Goal: Information Seeking & Learning: Learn about a topic

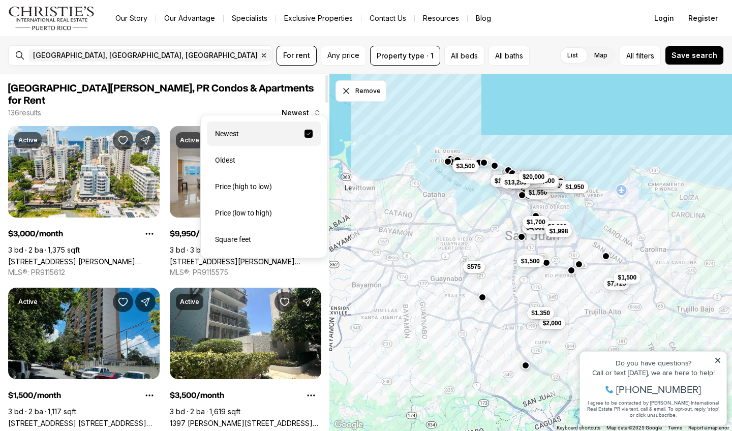
click at [308, 109] on span "Newest" at bounding box center [295, 113] width 27 height 8
click at [278, 207] on div "Price (low to high)" at bounding box center [264, 213] width 114 height 24
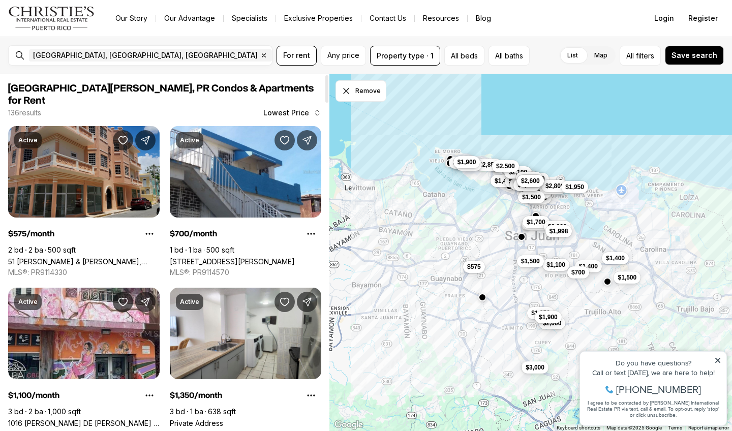
click at [144, 257] on link "51 [PERSON_NAME] & [PERSON_NAME], [GEOGRAPHIC_DATA][PERSON_NAME], 00921" at bounding box center [84, 261] width 152 height 9
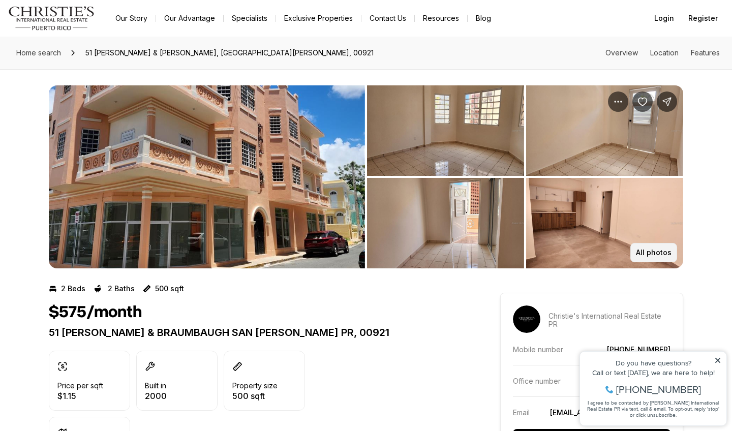
click at [670, 255] on p "All photos" at bounding box center [654, 253] width 36 height 8
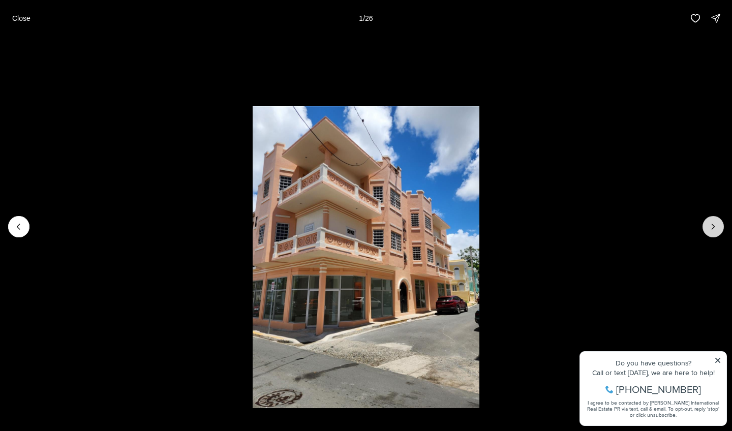
click at [706, 227] on button "Next slide" at bounding box center [713, 226] width 21 height 21
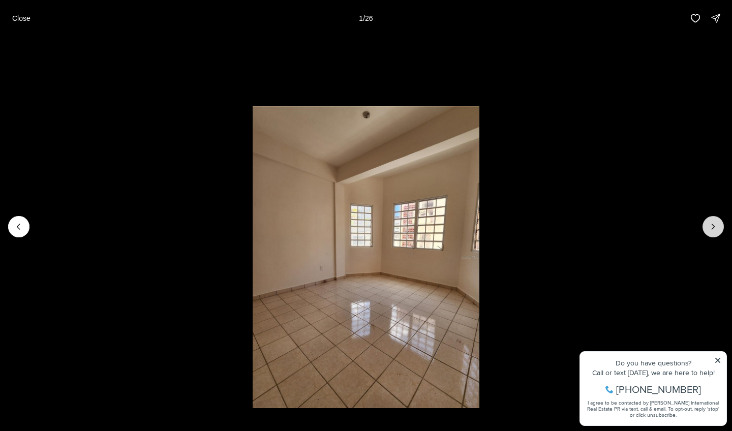
click at [706, 227] on button "Next slide" at bounding box center [713, 226] width 21 height 21
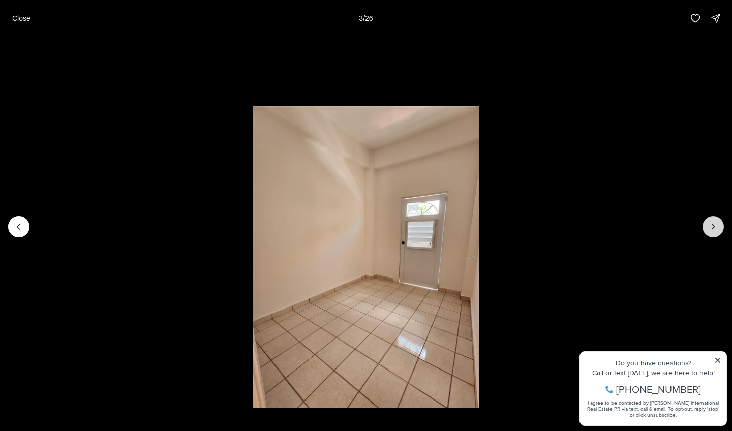
click at [706, 227] on button "Next slide" at bounding box center [713, 226] width 21 height 21
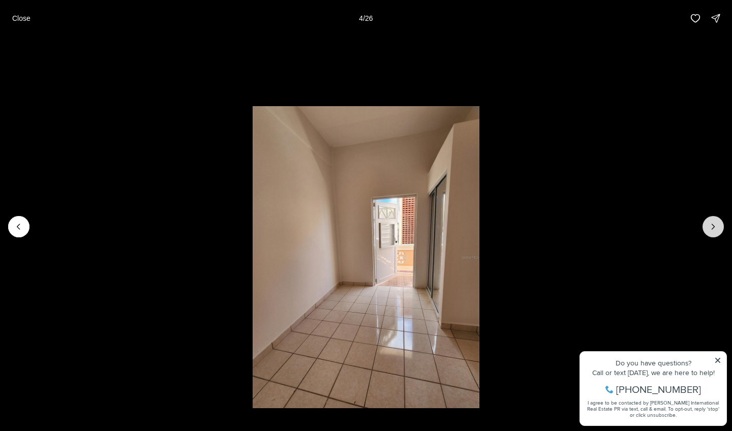
click at [706, 227] on button "Next slide" at bounding box center [713, 226] width 21 height 21
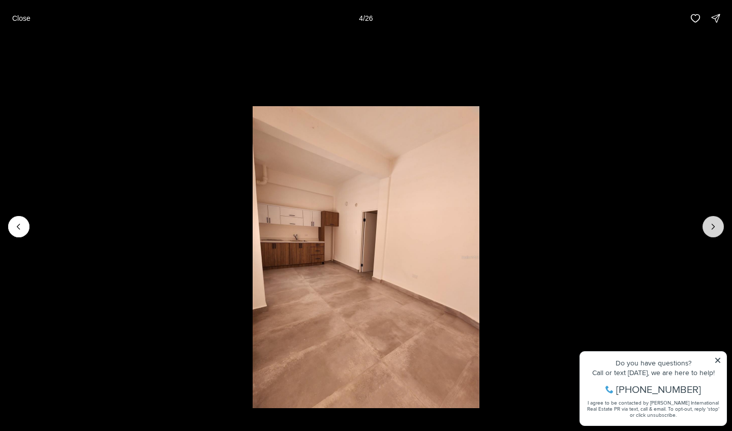
click at [706, 227] on button "Next slide" at bounding box center [713, 226] width 21 height 21
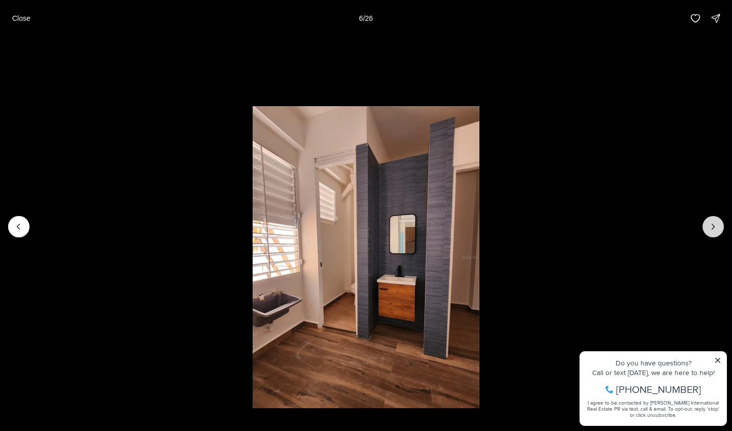
click at [706, 227] on button "Next slide" at bounding box center [713, 226] width 21 height 21
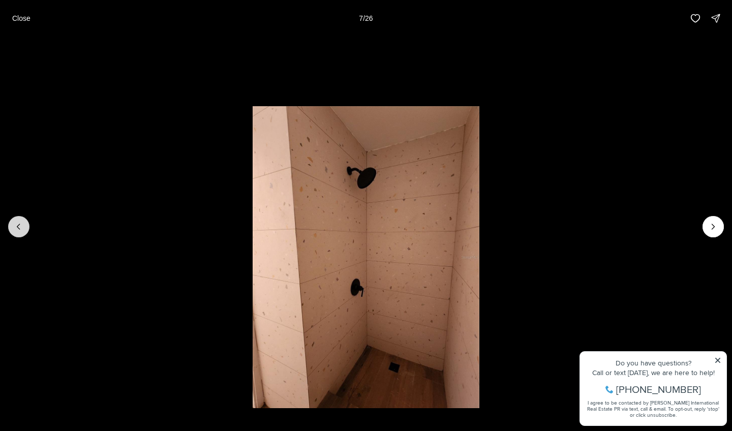
click at [19, 226] on icon "Previous slide" at bounding box center [19, 227] width 10 height 10
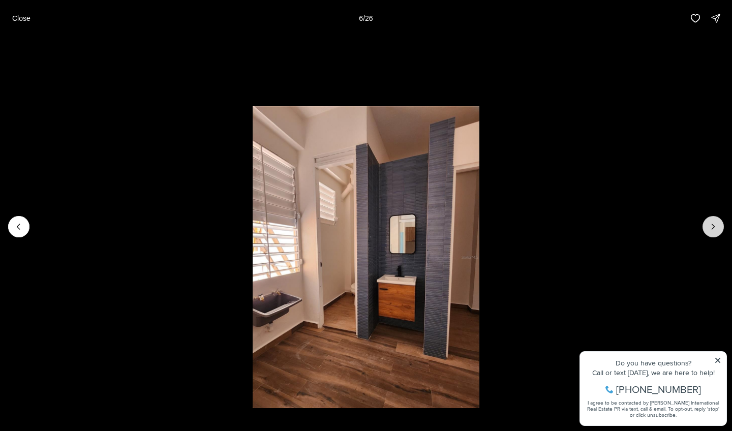
click at [715, 229] on icon "Next slide" at bounding box center [713, 227] width 10 height 10
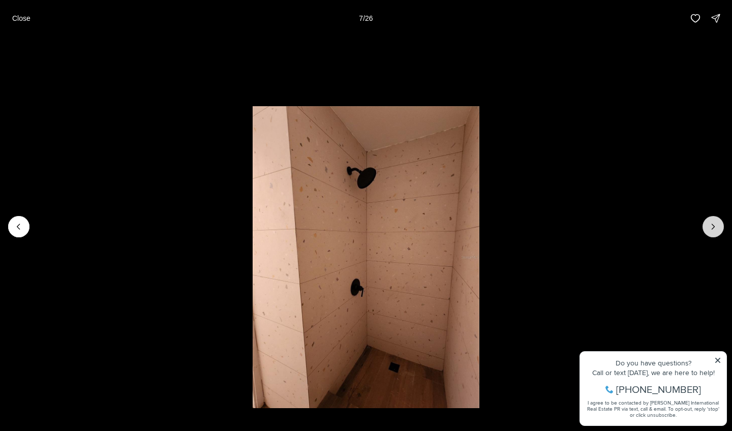
click at [715, 229] on icon "Next slide" at bounding box center [713, 227] width 10 height 10
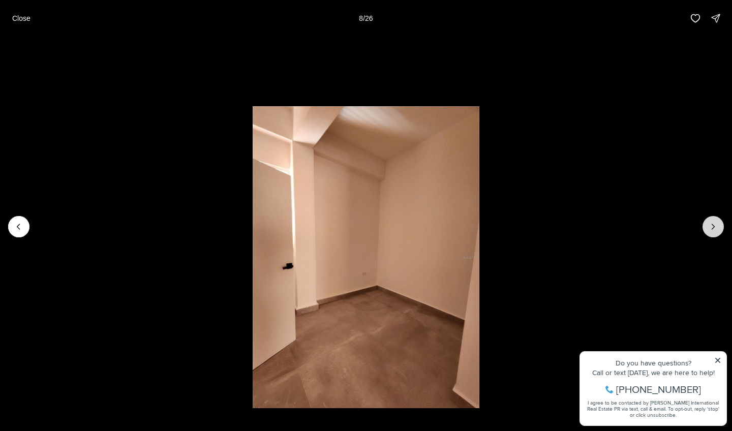
click at [715, 229] on icon "Next slide" at bounding box center [713, 227] width 10 height 10
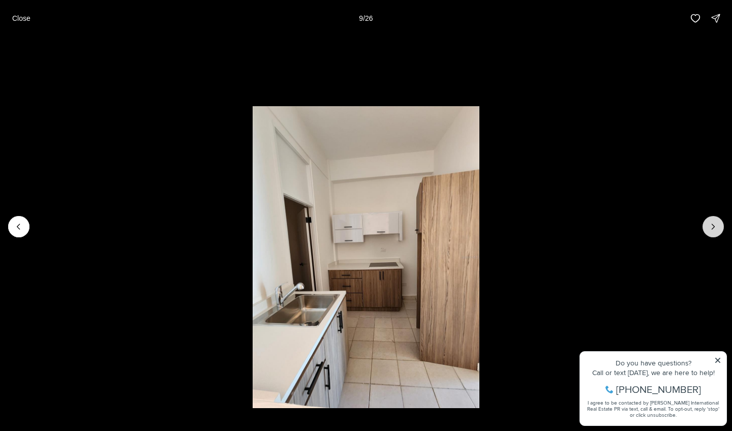
click at [715, 229] on icon "Next slide" at bounding box center [713, 227] width 10 height 10
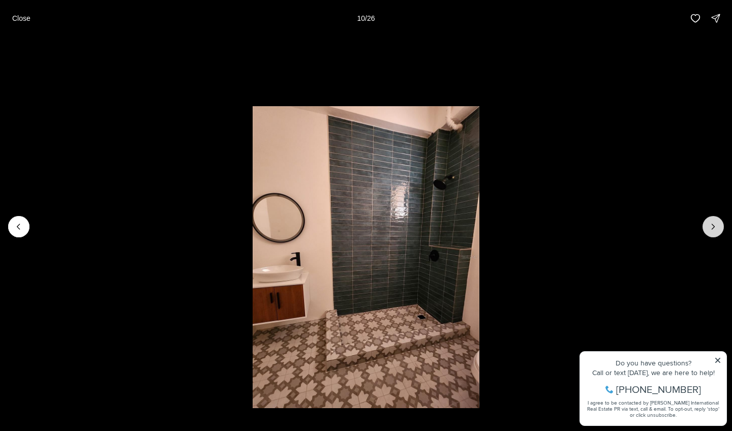
click at [715, 229] on icon "Next slide" at bounding box center [713, 227] width 10 height 10
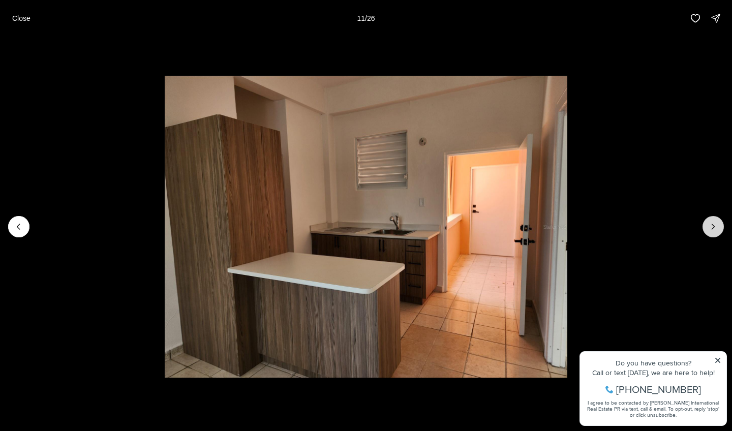
click at [715, 229] on icon "Next slide" at bounding box center [713, 227] width 10 height 10
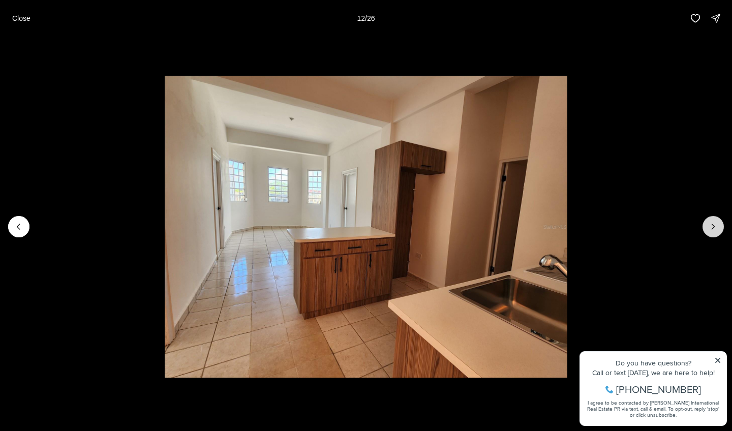
click at [715, 229] on icon "Next slide" at bounding box center [713, 227] width 10 height 10
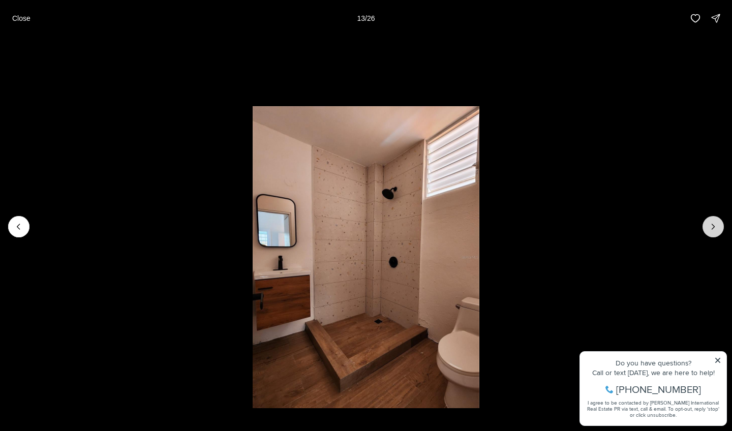
click at [715, 229] on icon "Next slide" at bounding box center [713, 227] width 10 height 10
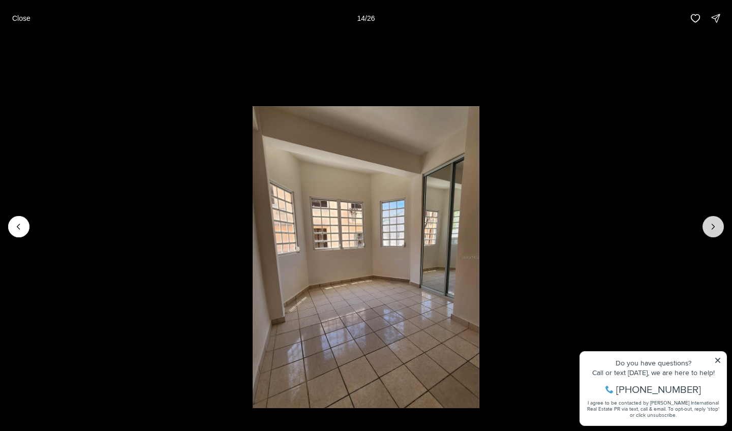
click at [715, 229] on icon "Next slide" at bounding box center [713, 227] width 10 height 10
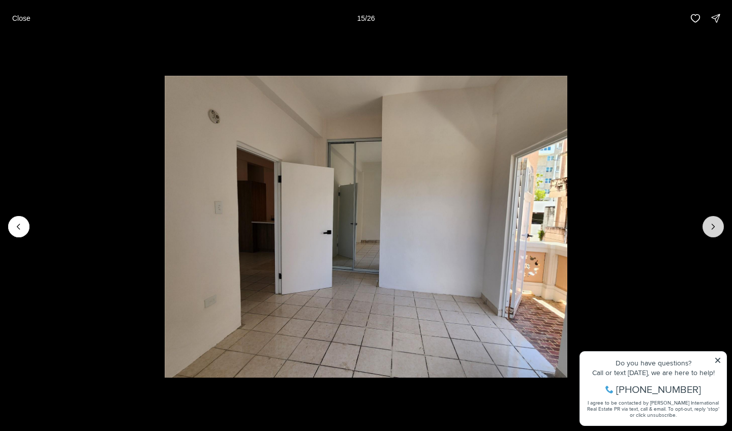
click at [718, 233] on button "Next slide" at bounding box center [713, 226] width 21 height 21
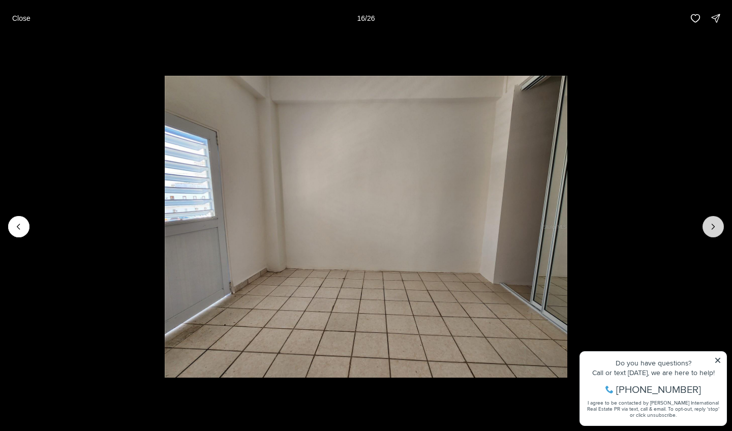
click at [718, 233] on button "Next slide" at bounding box center [713, 226] width 21 height 21
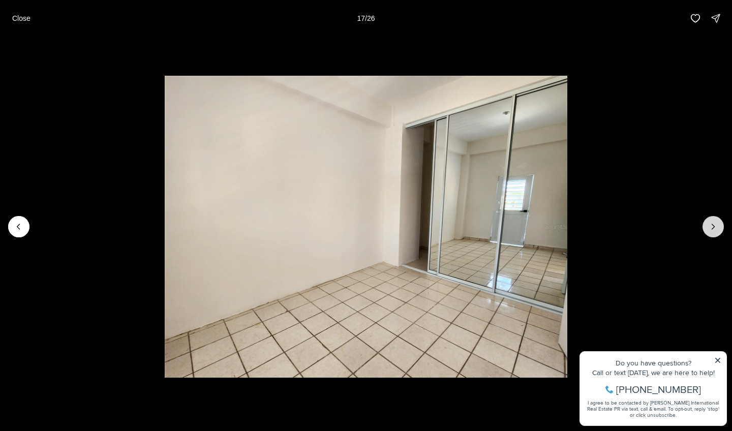
click at [718, 233] on button "Next slide" at bounding box center [713, 226] width 21 height 21
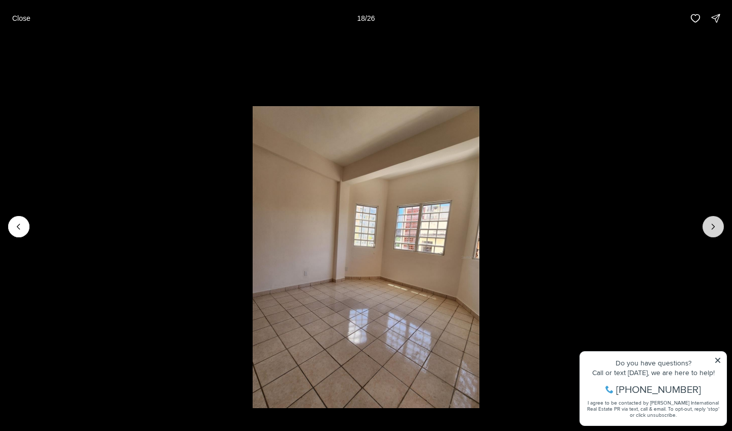
click at [718, 233] on button "Next slide" at bounding box center [713, 226] width 21 height 21
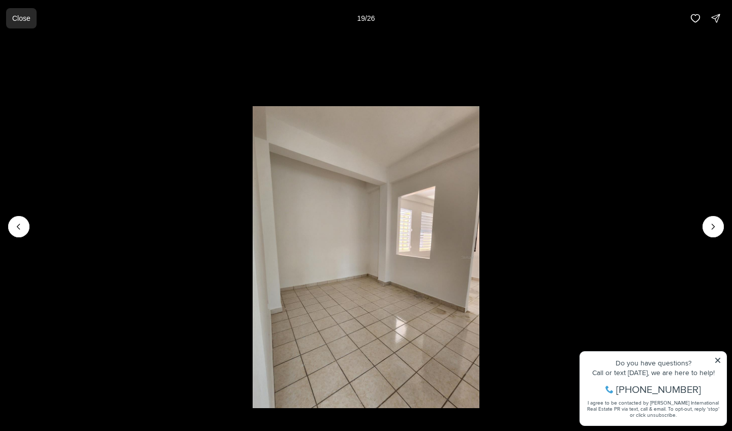
click at [19, 18] on p "Close" at bounding box center [21, 18] width 18 height 8
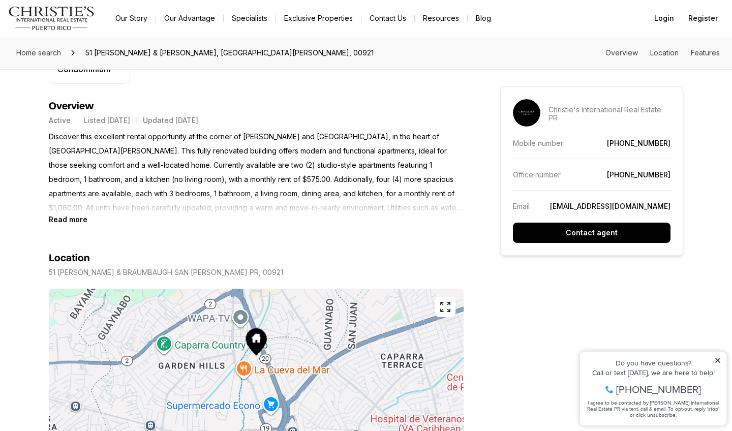
scroll to position [396, 0]
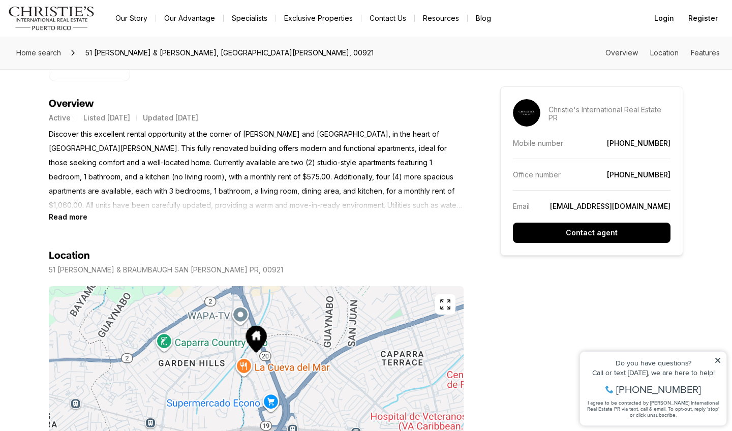
click at [83, 218] on b "Read more" at bounding box center [68, 217] width 39 height 9
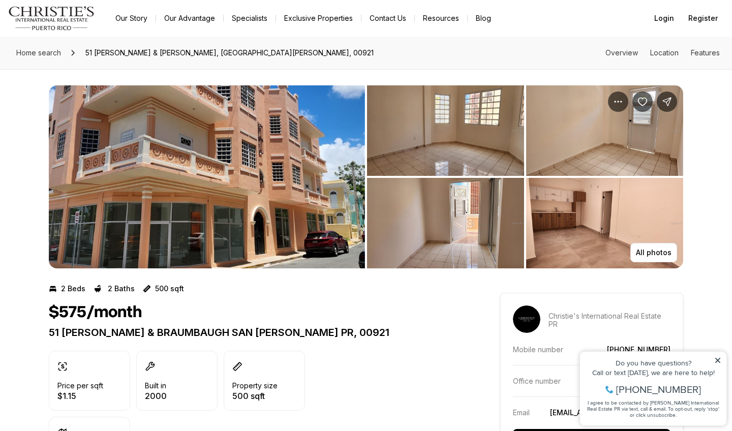
scroll to position [0, 0]
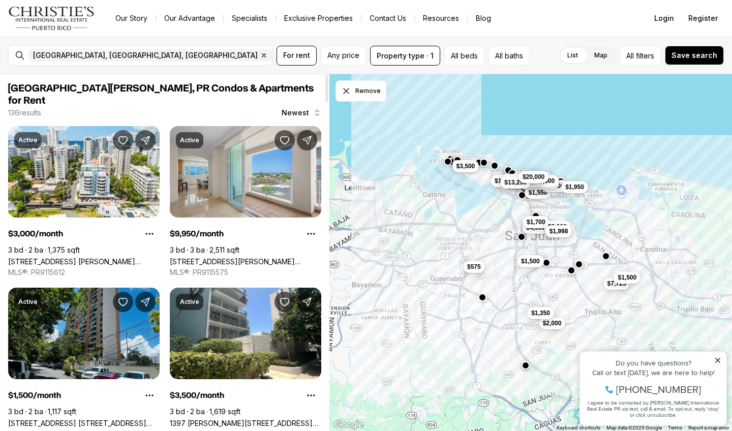
click at [310, 103] on button "Newest" at bounding box center [302, 113] width 52 height 20
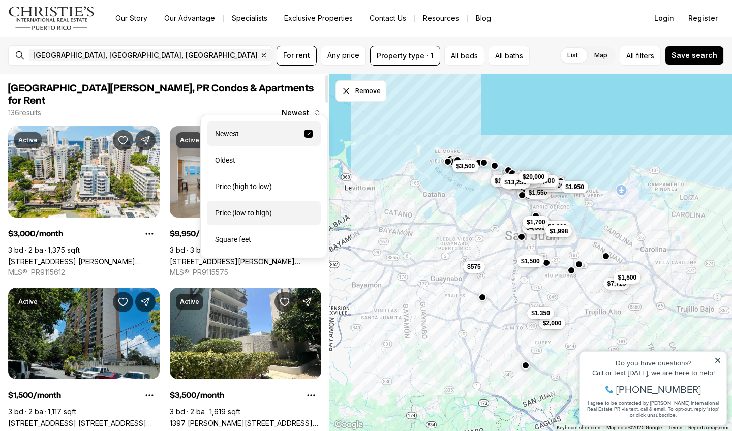
click at [285, 212] on div "Price (low to high)" at bounding box center [264, 213] width 114 height 24
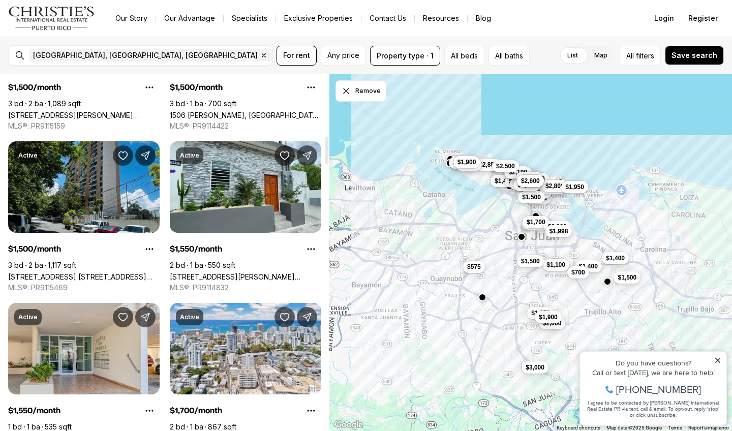
scroll to position [794, 0]
